Goal: Task Accomplishment & Management: Complete application form

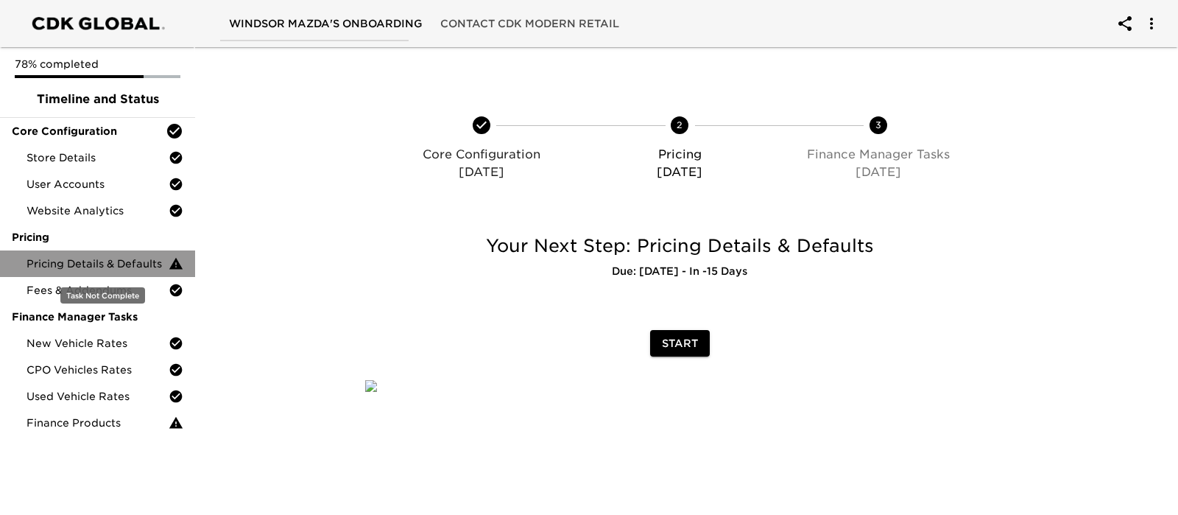
click at [118, 258] on span "Pricing Details & Defaults" at bounding box center [98, 263] width 142 height 15
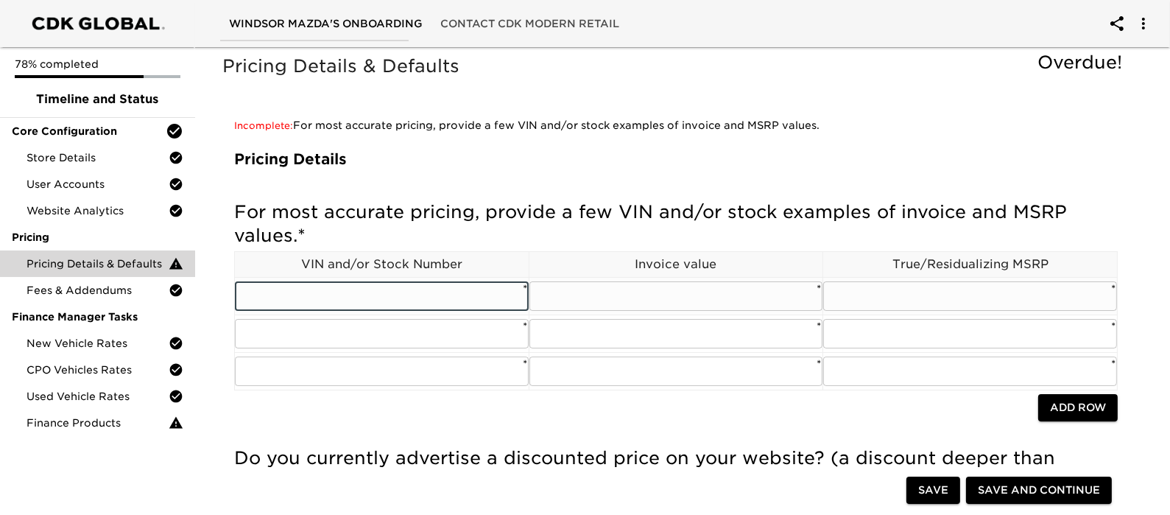
click at [408, 281] on input "text" at bounding box center [382, 295] width 294 height 29
click at [409, 281] on input "NA" at bounding box center [382, 295] width 294 height 29
type input "NA"
click at [407, 319] on input "text" at bounding box center [382, 333] width 294 height 29
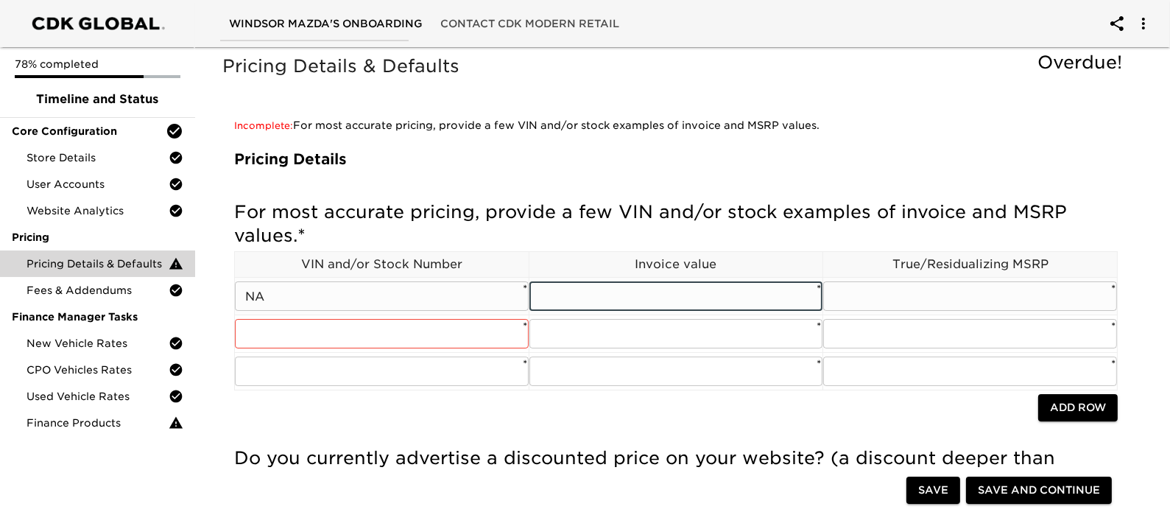
click at [650, 281] on input "text" at bounding box center [677, 295] width 294 height 29
paste input "NA"
type input "NA"
click at [935, 284] on input "text" at bounding box center [970, 295] width 294 height 29
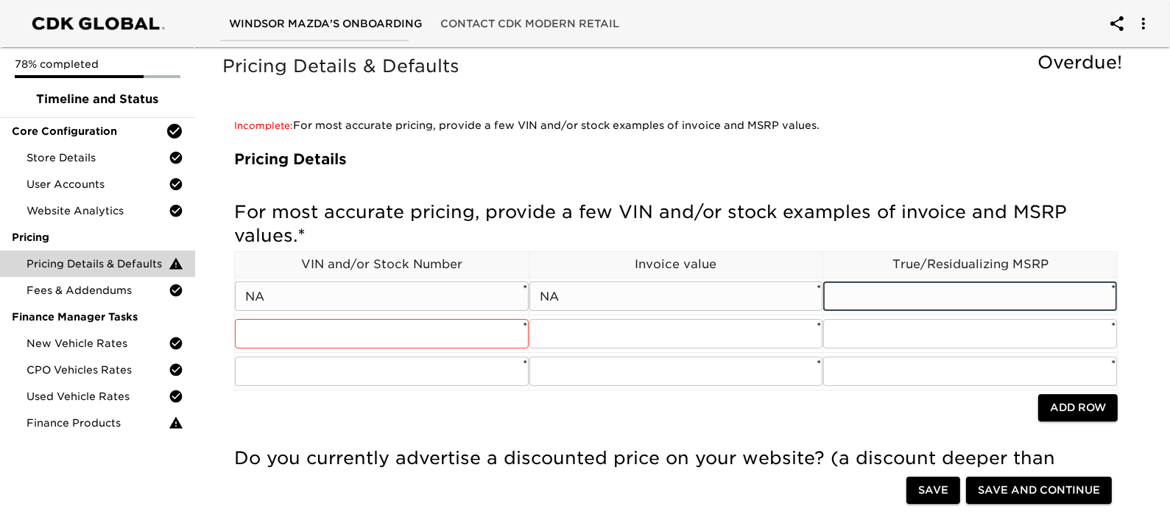
paste input "NA"
type input "NA"
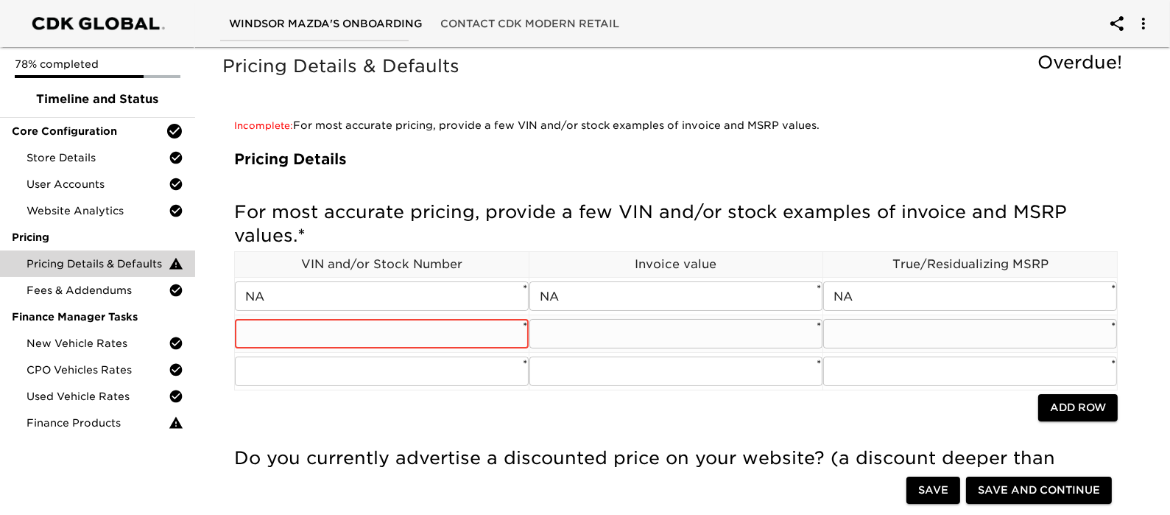
click at [392, 319] on input "text" at bounding box center [382, 333] width 294 height 29
paste input "NA"
type input "NA"
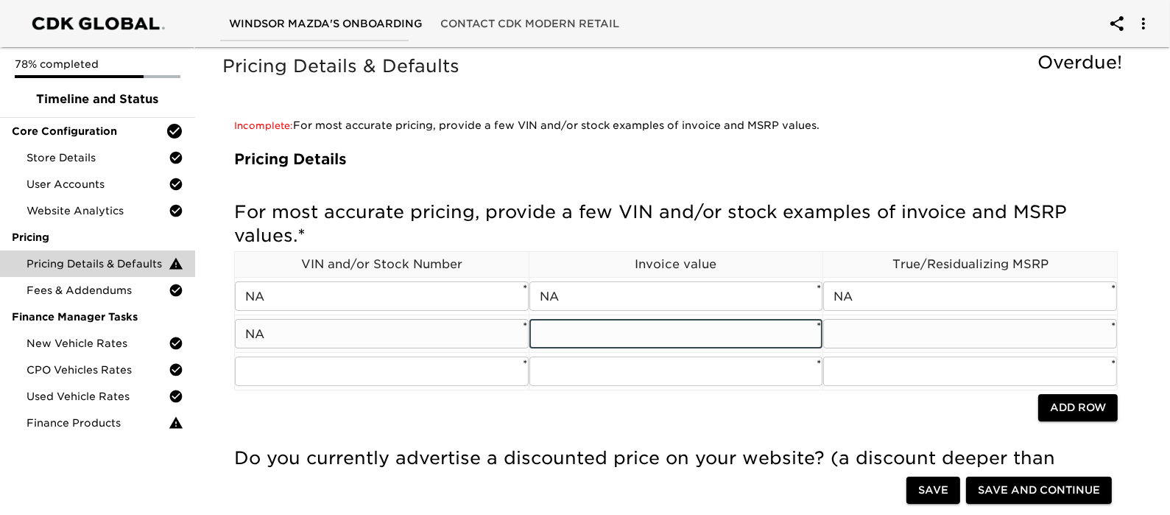
click at [597, 319] on input "text" at bounding box center [677, 333] width 294 height 29
paste input "NA"
type input "NA"
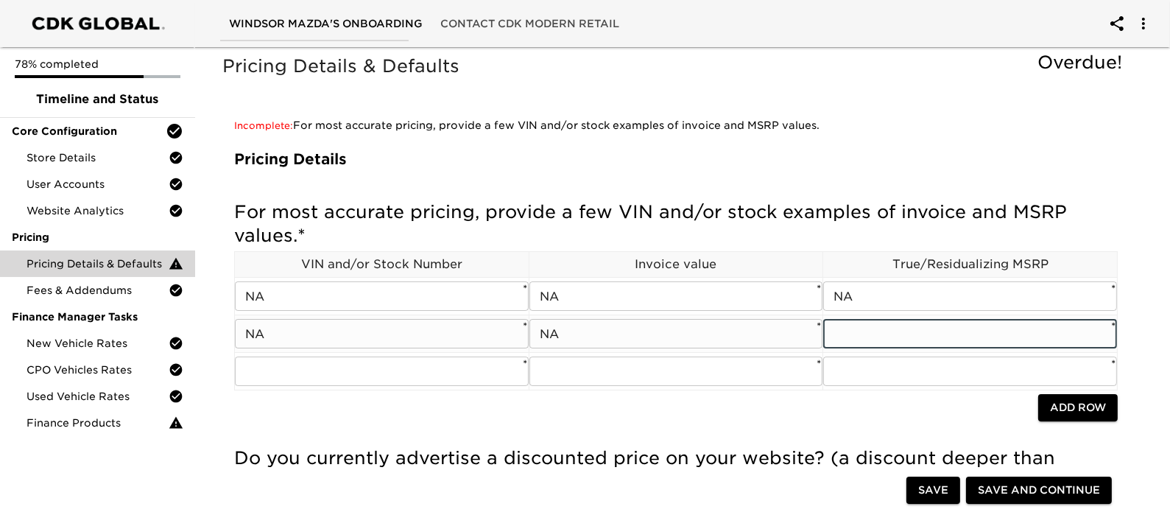
click at [890, 319] on input "text" at bounding box center [970, 333] width 294 height 29
paste input "NA"
type input "NA"
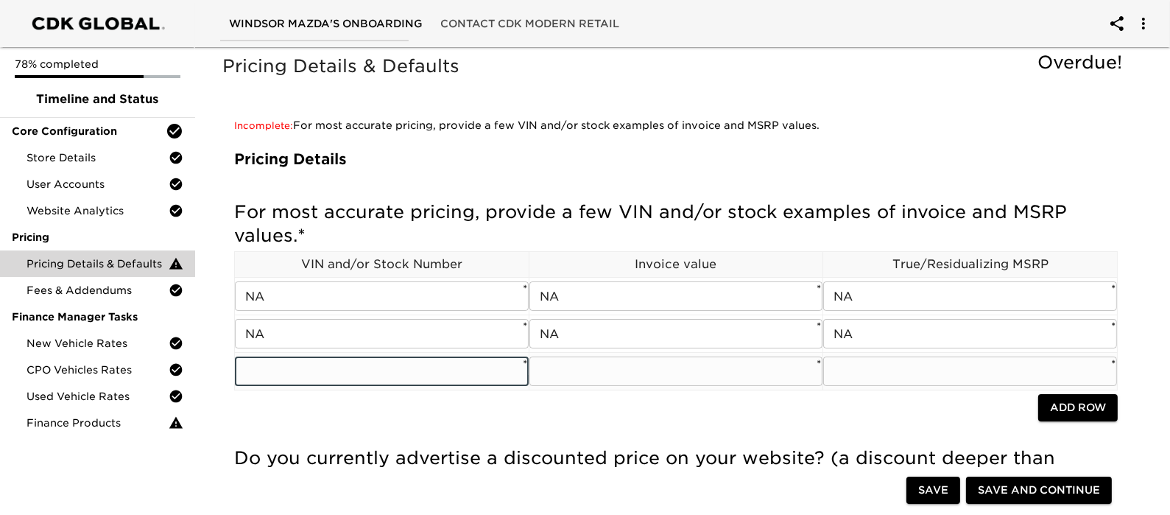
click at [428, 356] on input "text" at bounding box center [382, 370] width 294 height 29
paste input "NA"
type input "NA"
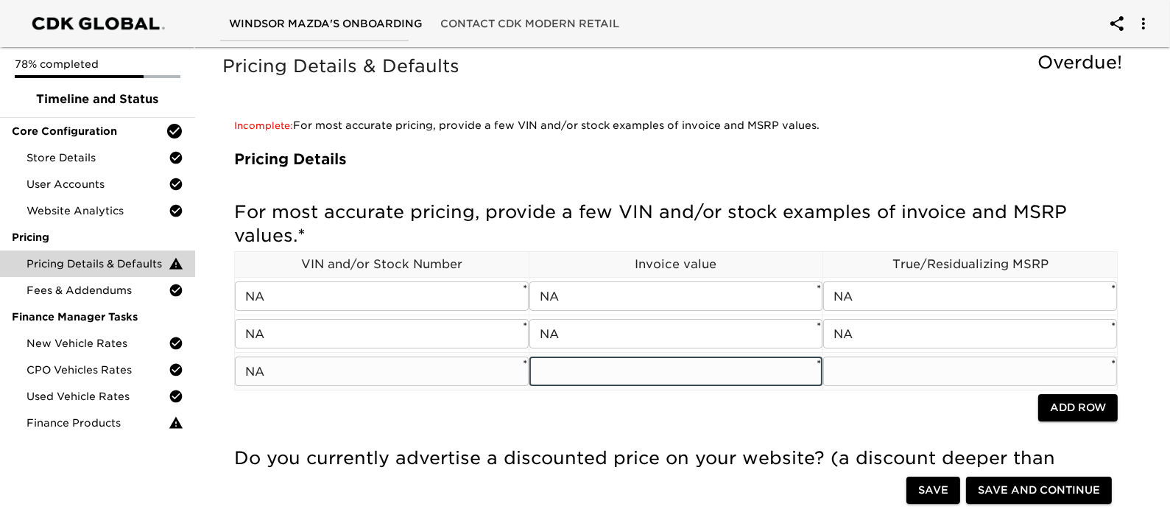
click at [579, 356] on input "text" at bounding box center [677, 370] width 294 height 29
paste input "NA"
type input "NA"
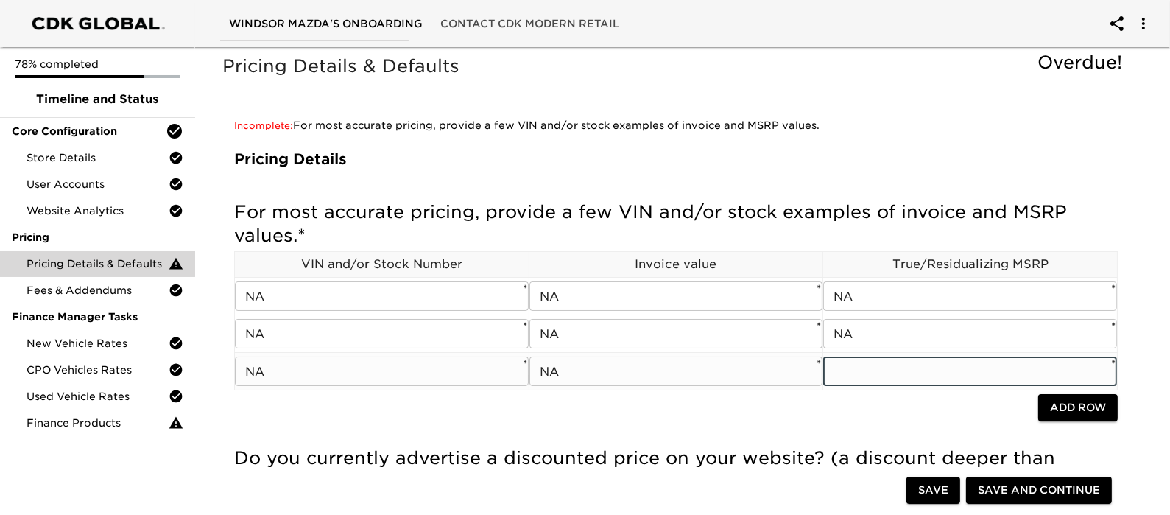
click at [864, 356] on input "text" at bounding box center [970, 370] width 294 height 29
paste input "NA"
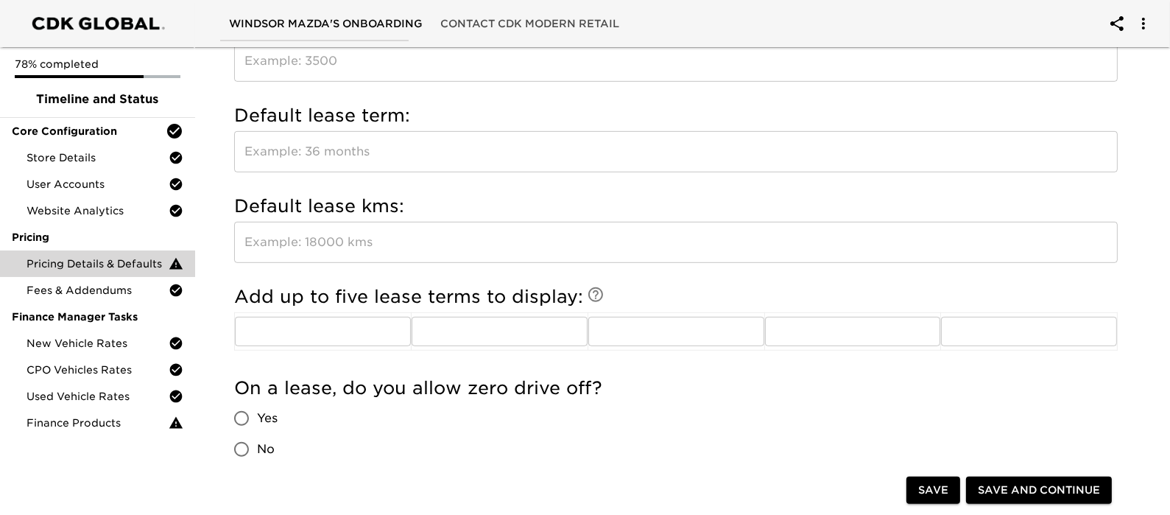
scroll to position [1105, 0]
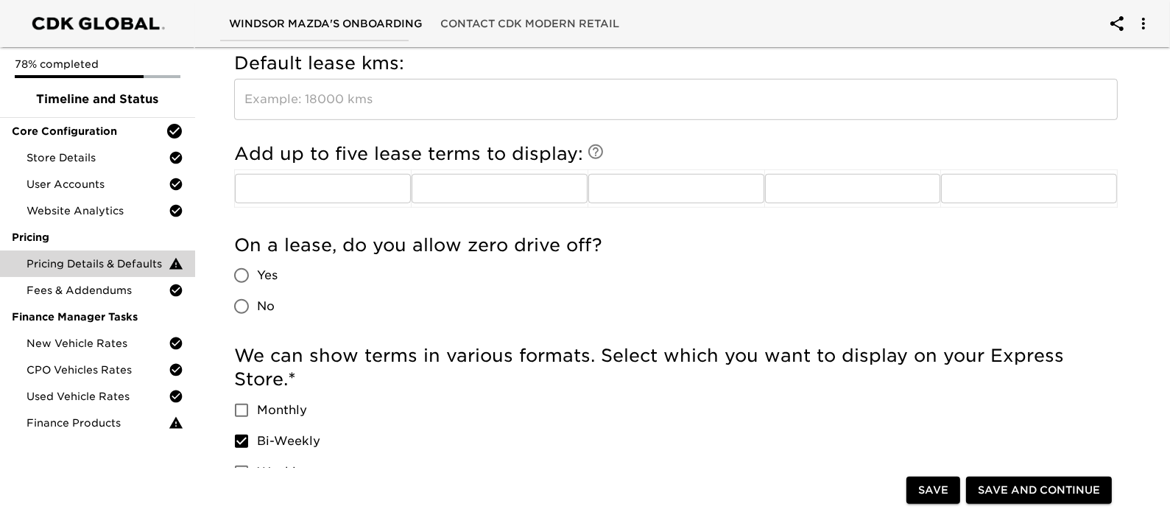
type input "NA"
click at [949, 484] on span "Save" at bounding box center [933, 490] width 30 height 18
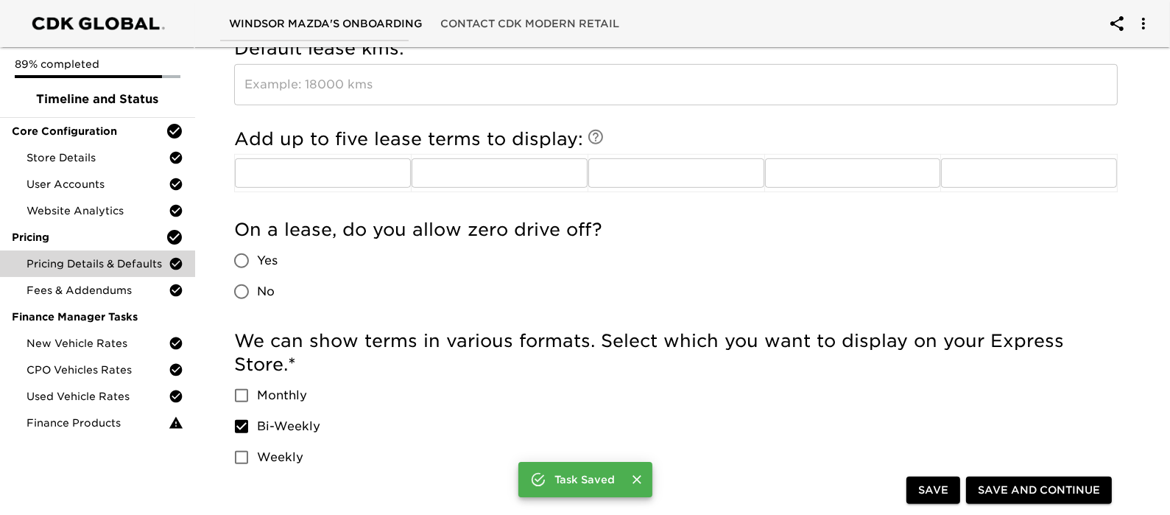
scroll to position [1366, 0]
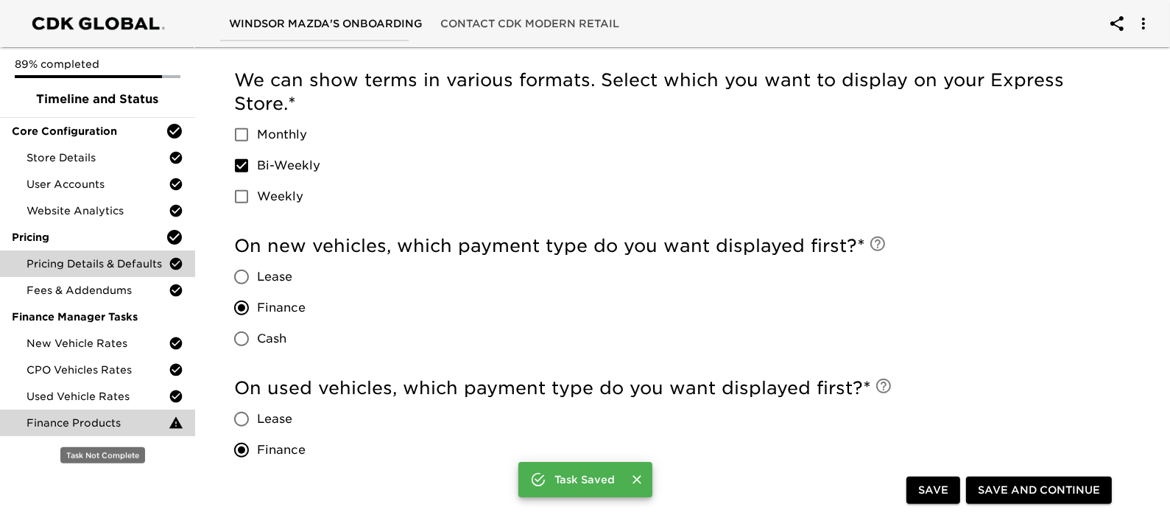
click at [96, 424] on span "Finance Products" at bounding box center [98, 422] width 142 height 15
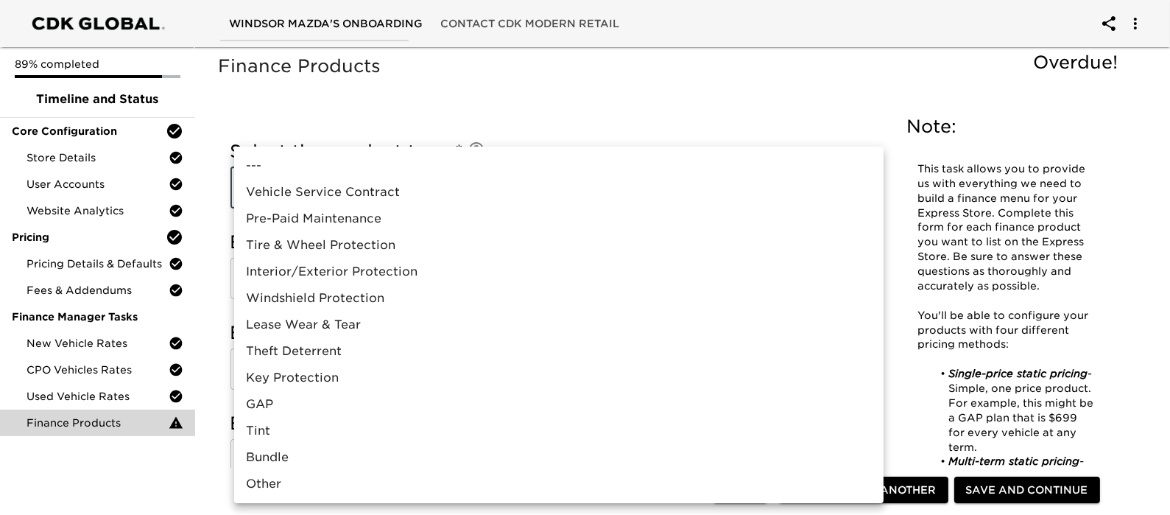
click at [276, 482] on li "Other" at bounding box center [559, 484] width 650 height 27
type input "Other"
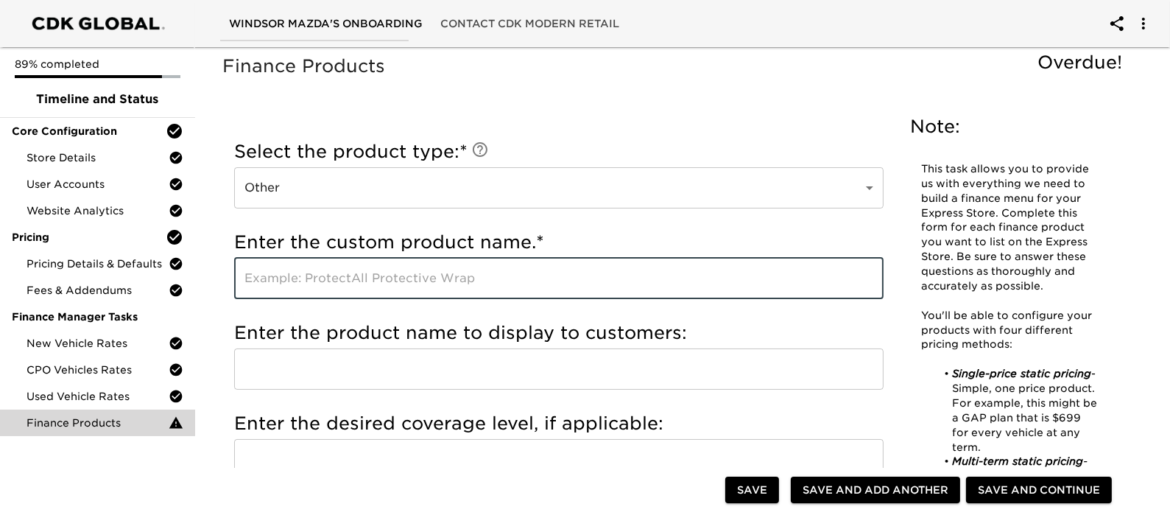
click at [340, 278] on input "text" at bounding box center [559, 278] width 650 height 41
type input "2016"
click at [315, 368] on input "text" at bounding box center [559, 368] width 650 height 41
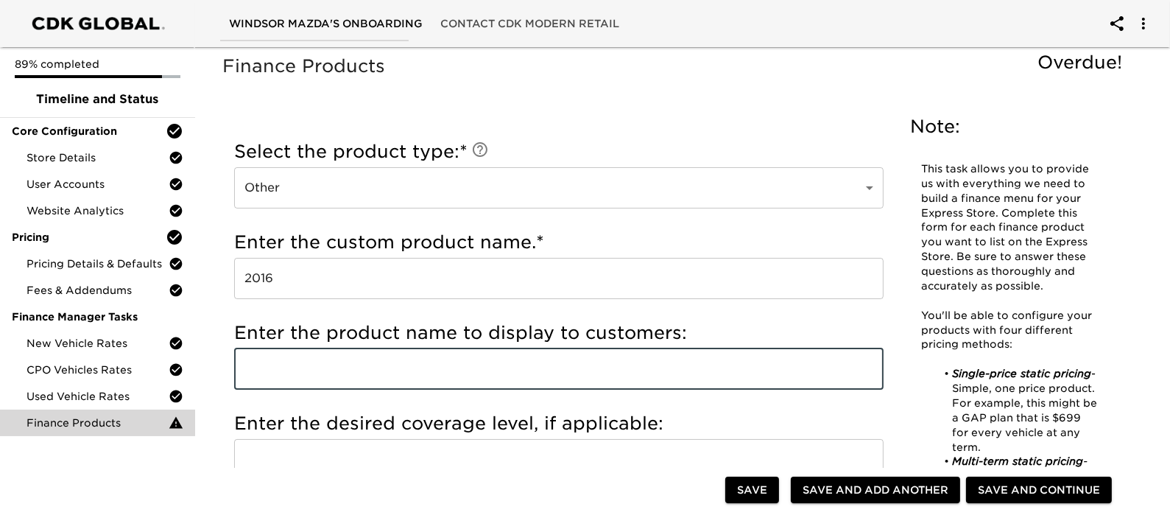
click at [315, 369] on input "text" at bounding box center [559, 368] width 650 height 41
click at [316, 369] on input "text" at bounding box center [559, 368] width 650 height 41
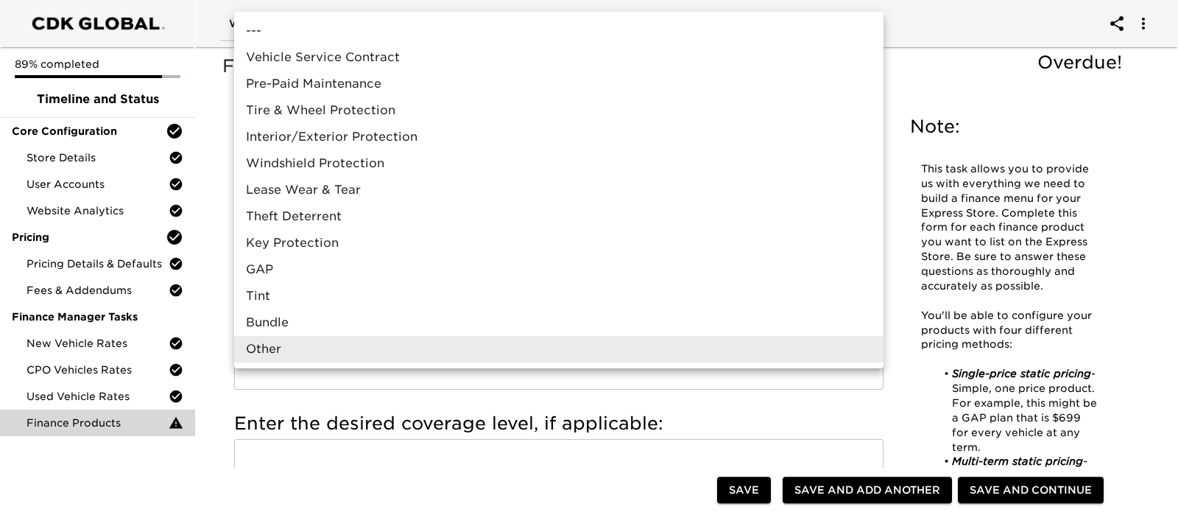
click at [935, 35] on div at bounding box center [589, 257] width 1178 height 515
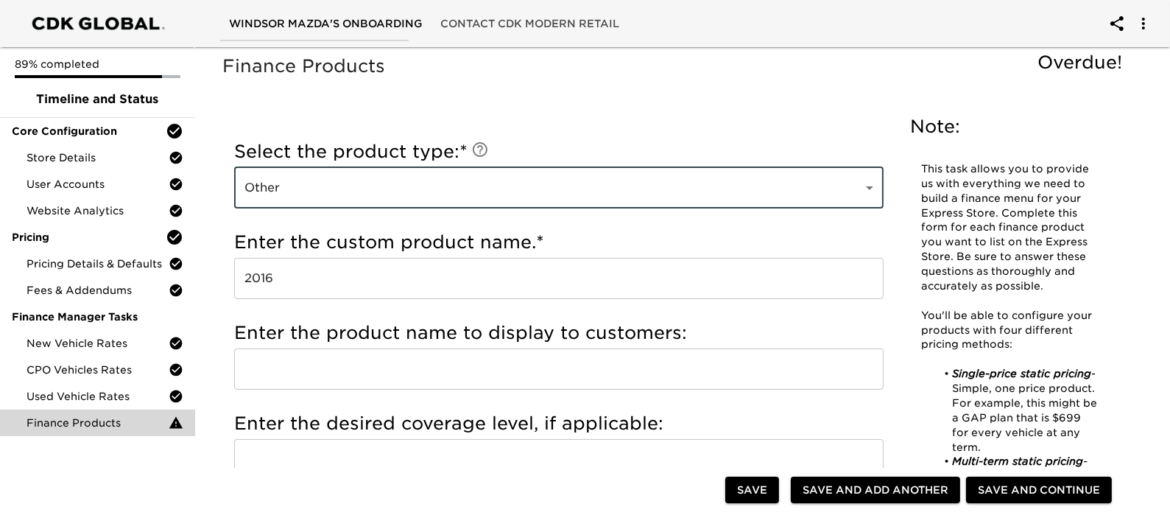
click at [399, 360] on input "text" at bounding box center [559, 368] width 650 height 41
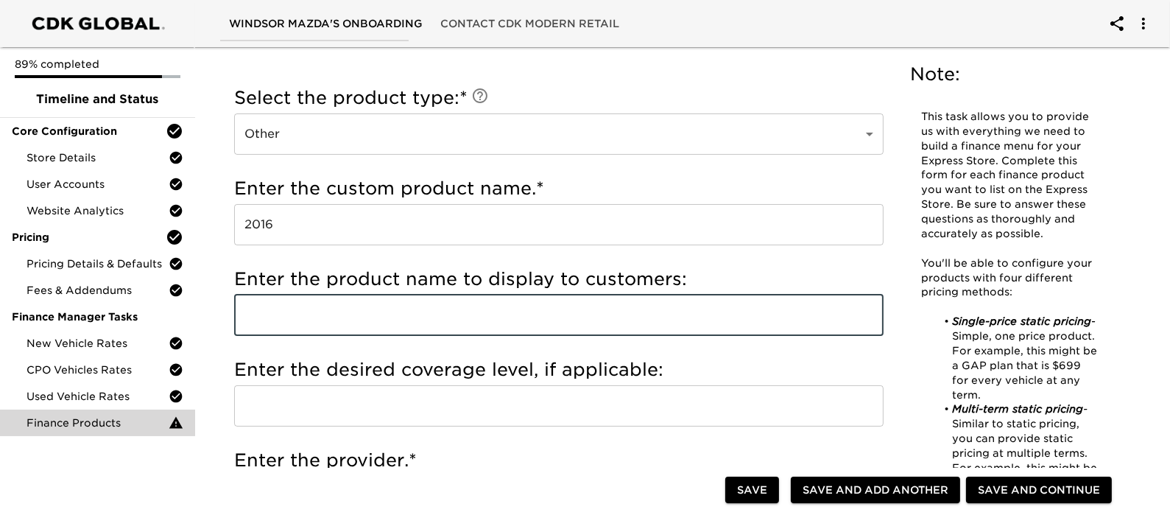
scroll to position [276, 0]
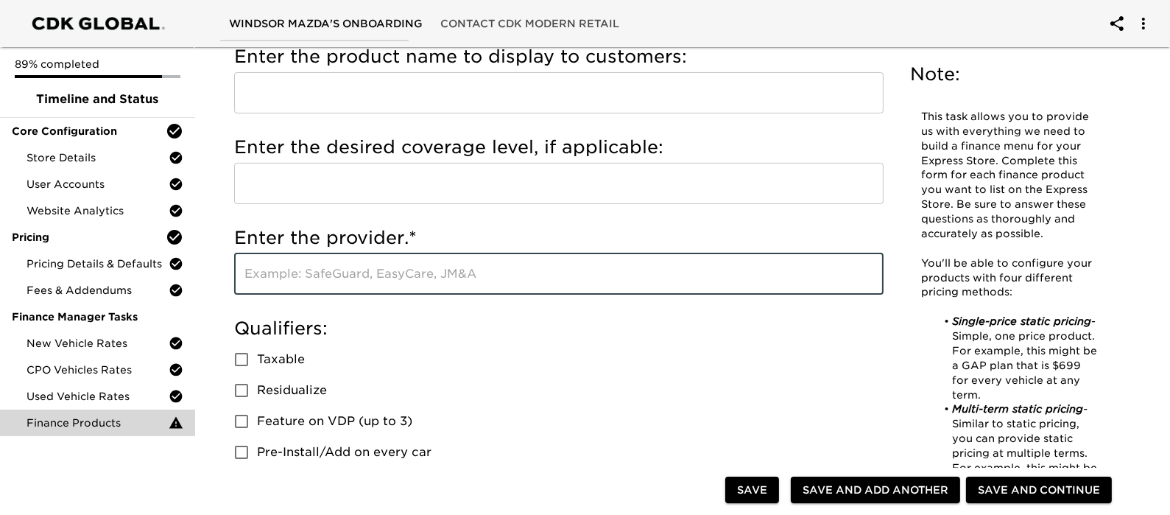
click at [366, 278] on input "text" at bounding box center [559, 273] width 650 height 41
click at [363, 266] on input "text" at bounding box center [559, 273] width 650 height 41
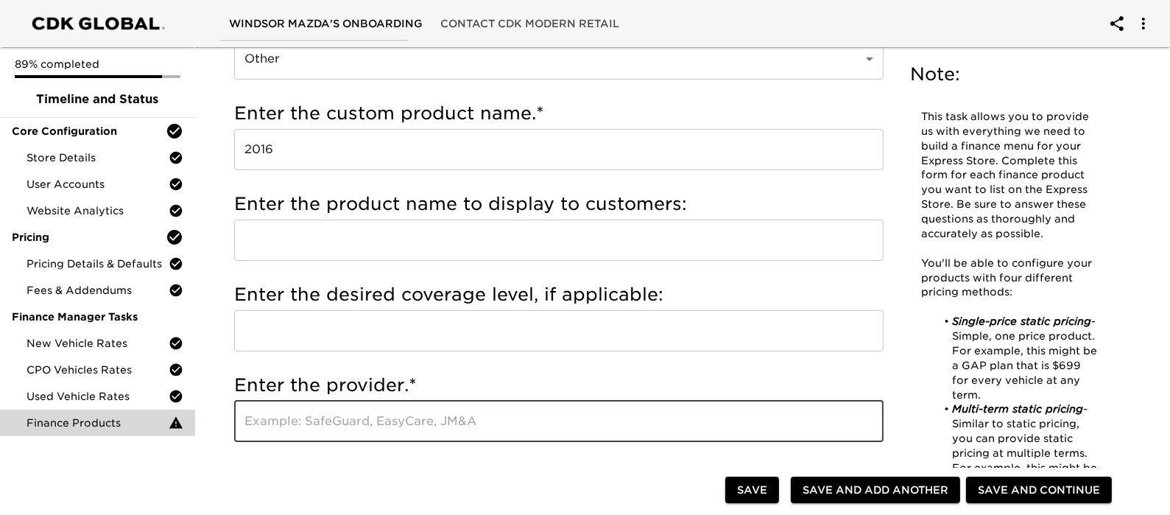
scroll to position [183, 0]
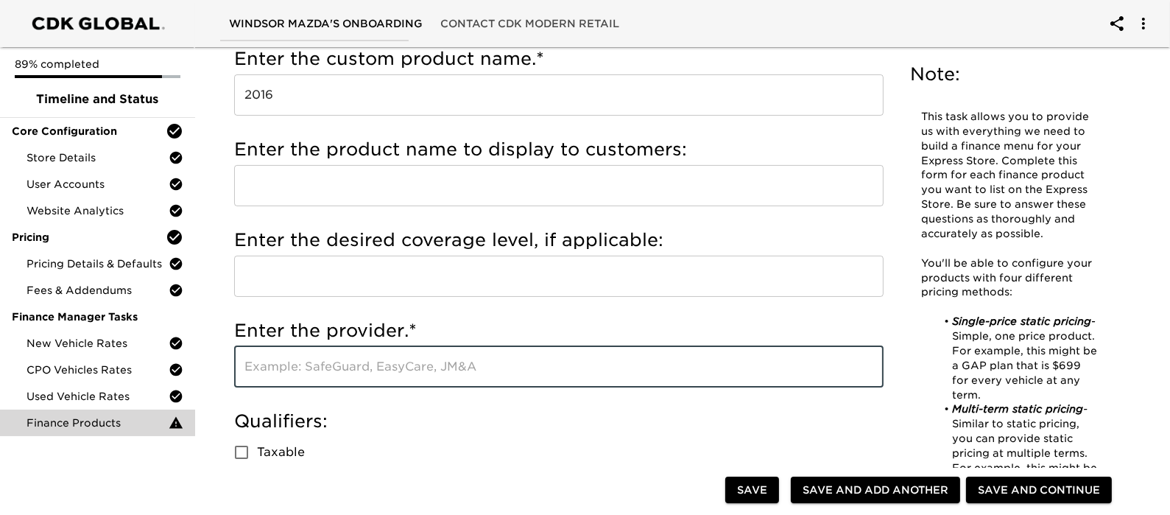
click at [350, 376] on input "text" at bounding box center [559, 366] width 650 height 41
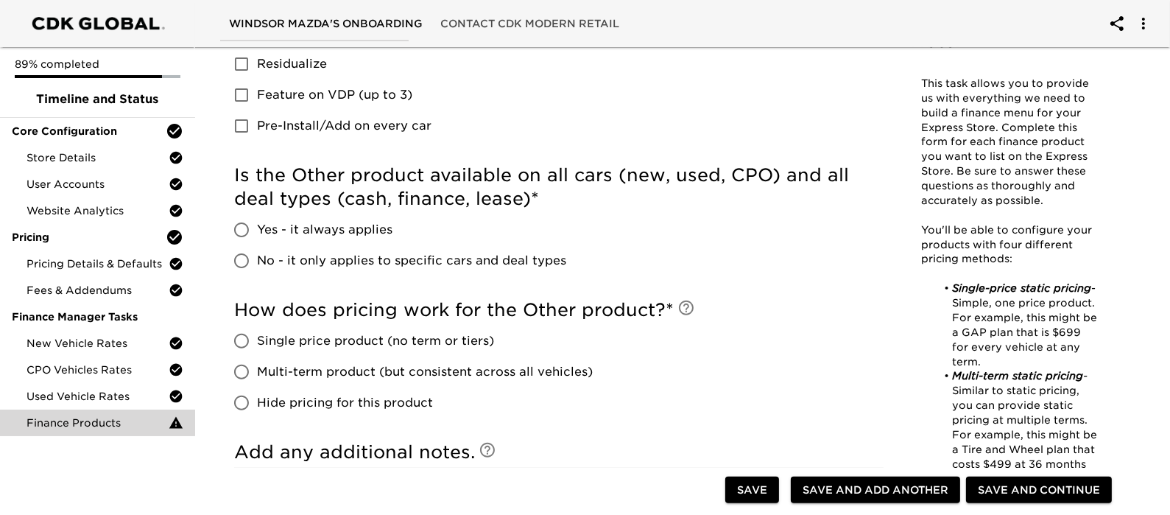
scroll to position [644, 0]
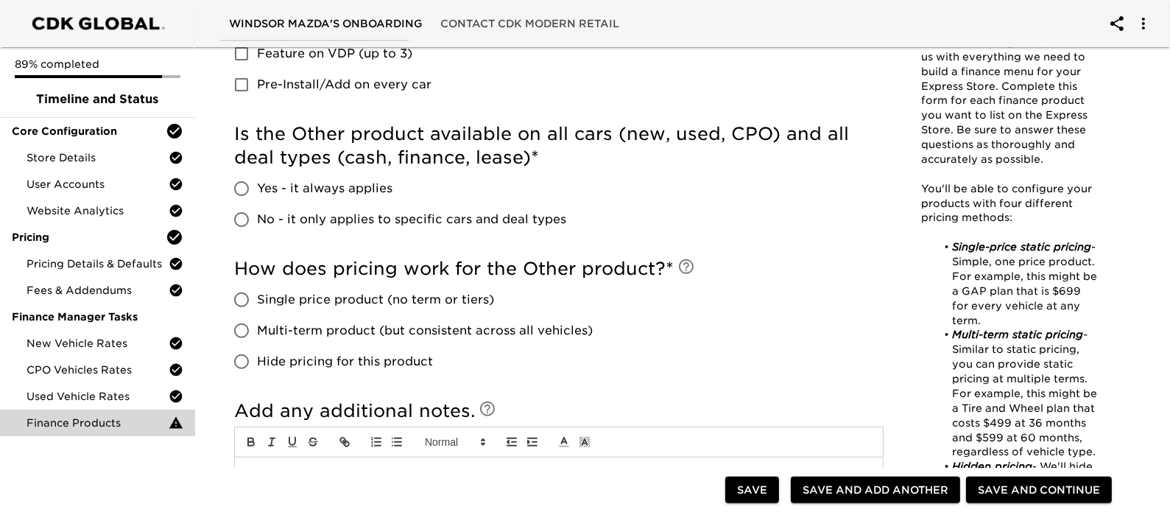
type input "NA"
click at [322, 217] on span "No - it only applies to specific cars and deal types" at bounding box center [411, 220] width 309 height 18
click at [257, 217] on input "No - it only applies to specific cars and deal types" at bounding box center [241, 219] width 31 height 31
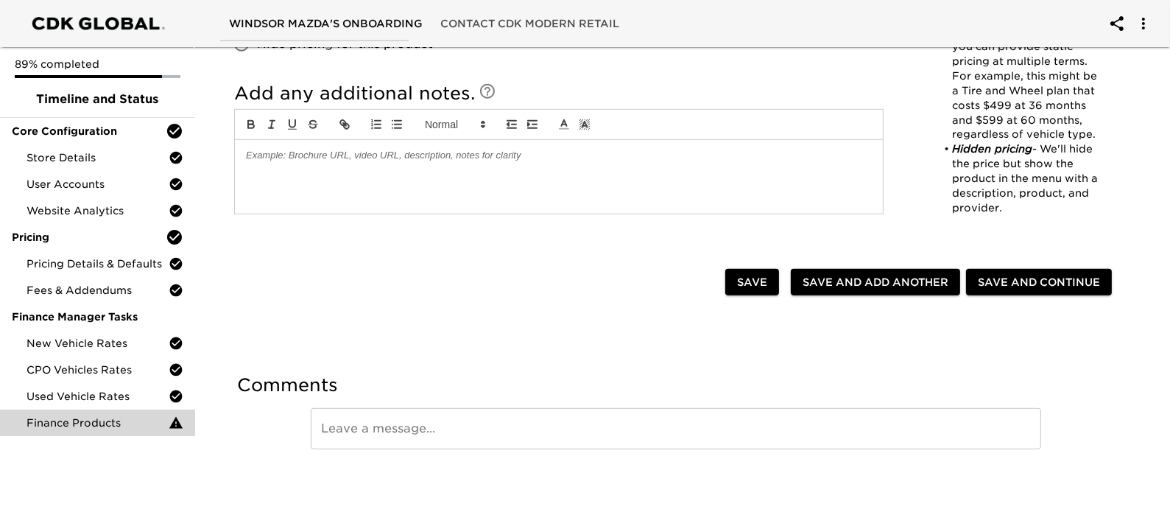
scroll to position [1199, 0]
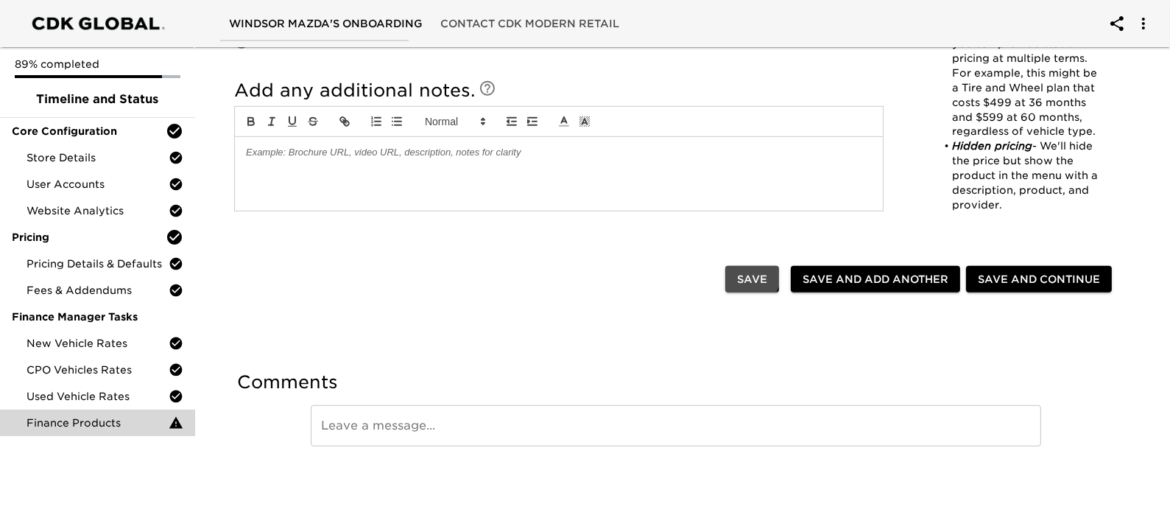
click at [767, 273] on span "Save" at bounding box center [752, 279] width 30 height 18
radio input "true"
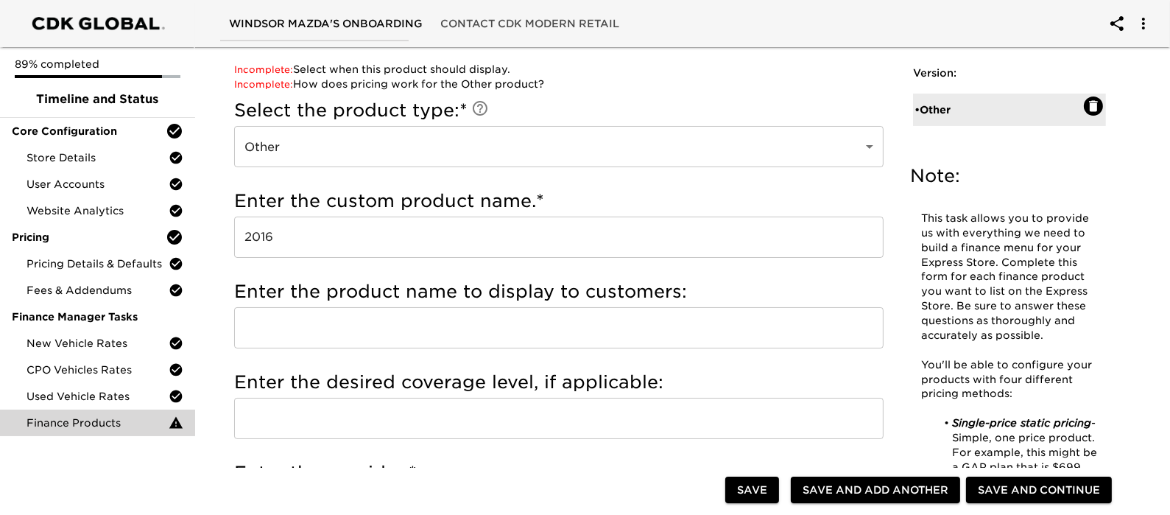
scroll to position [0, 0]
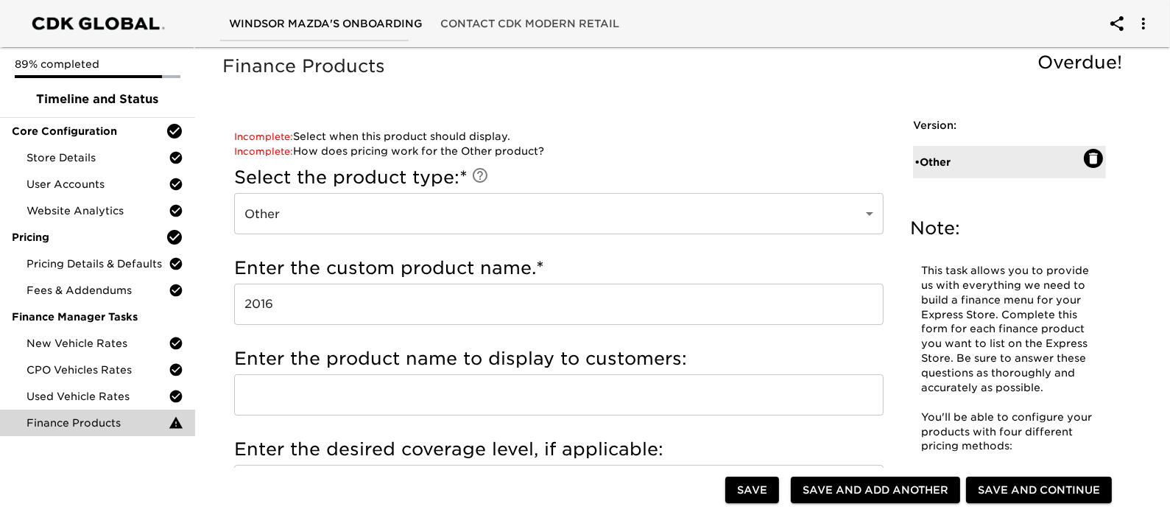
click at [337, 390] on input "text" at bounding box center [559, 394] width 650 height 41
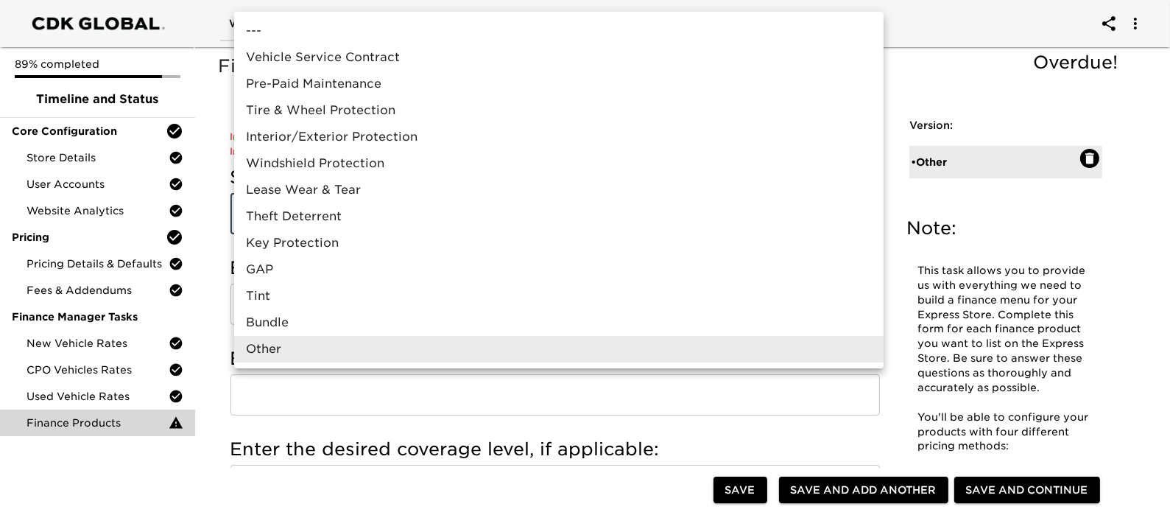
click at [1089, 149] on div at bounding box center [589, 257] width 1178 height 515
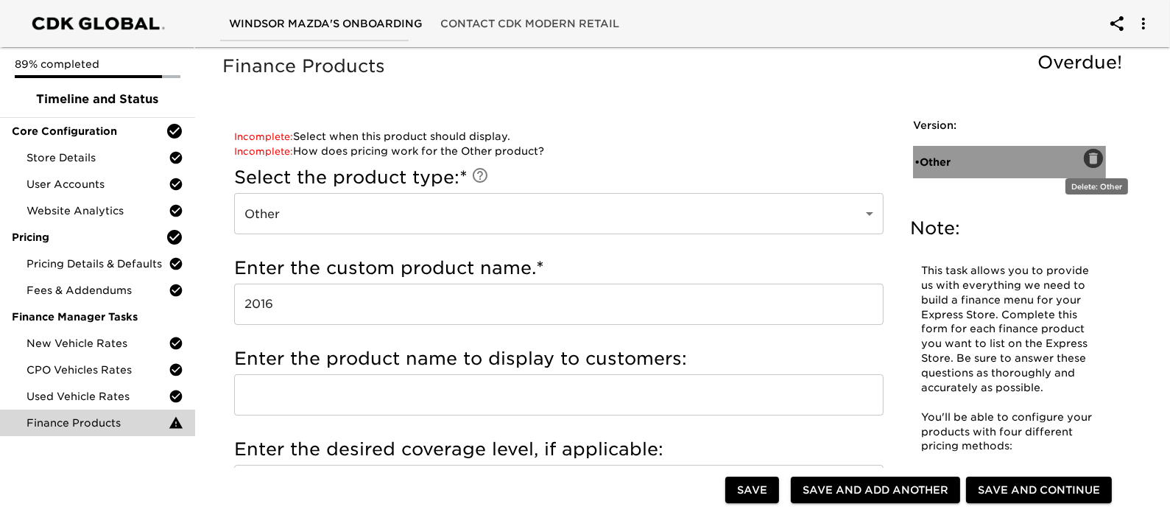
click at [1094, 162] on icon "button" at bounding box center [1093, 157] width 9 height 11
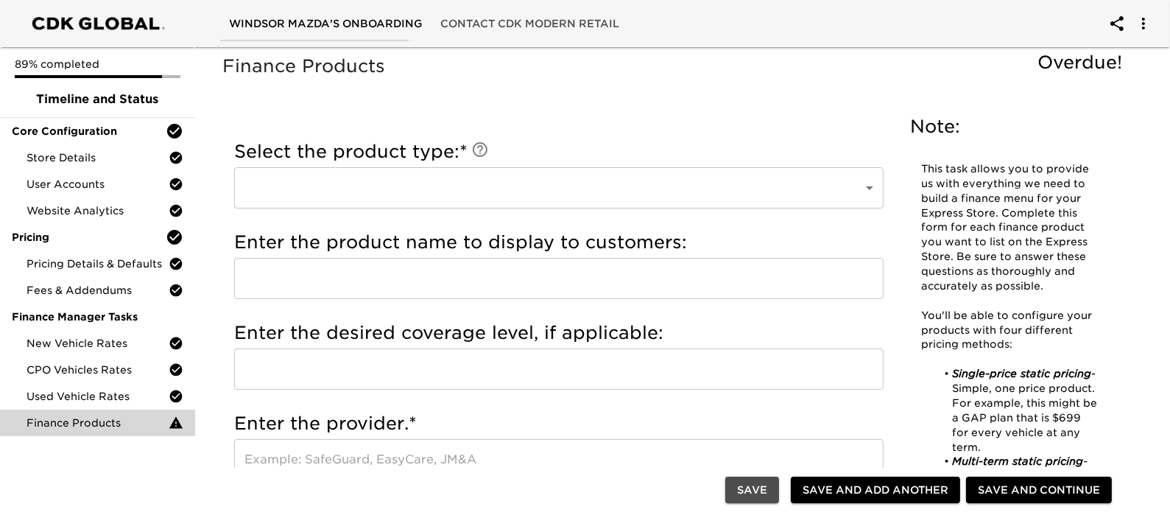
click at [767, 487] on span "Save" at bounding box center [752, 490] width 30 height 18
radio input "false"
